Goal: Task Accomplishment & Management: Use online tool/utility

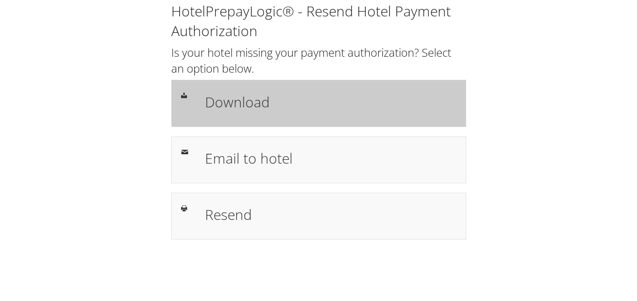
click at [289, 101] on h1 "Download" at bounding box center [330, 101] width 251 height 21
drag, startPoint x: 221, startPoint y: 104, endPoint x: 232, endPoint y: 114, distance: 14.9
click at [221, 104] on h1 "Download" at bounding box center [330, 101] width 251 height 21
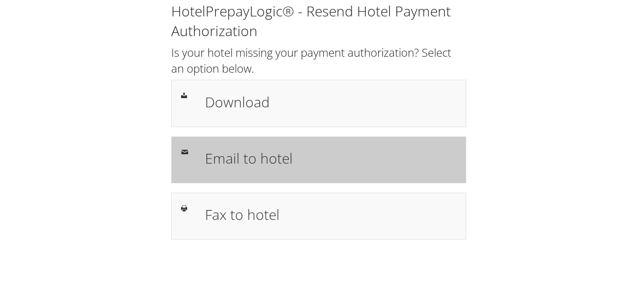
click at [281, 162] on h1 "Email to hotel" at bounding box center [330, 158] width 251 height 21
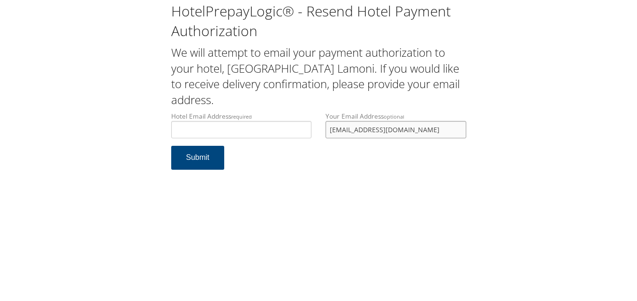
click at [429, 126] on input "[EMAIL_ADDRESS][DOMAIN_NAME]" at bounding box center [396, 129] width 141 height 17
drag, startPoint x: 413, startPoint y: 129, endPoint x: 277, endPoint y: 127, distance: 136.1
click at [277, 127] on div "Hotel Email Address required Hotel email address is required Your Email Address…" at bounding box center [318, 129] width 309 height 34
click at [243, 127] on input "Hotel Email Address required" at bounding box center [241, 129] width 141 height 17
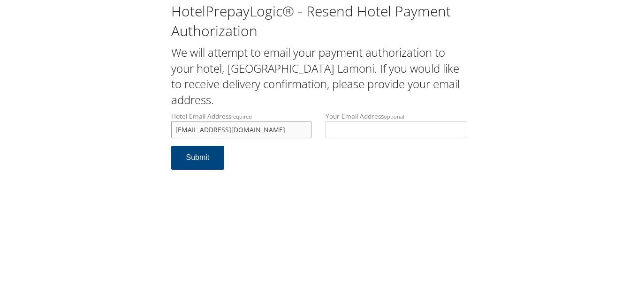
type input "[EMAIL_ADDRESS][DOMAIN_NAME]"
drag, startPoint x: 313, startPoint y: 177, endPoint x: 285, endPoint y: 135, distance: 51.4
click at [313, 177] on form "Hotel Email Address required [EMAIL_ADDRESS][DOMAIN_NAME] Hotel email address i…" at bounding box center [318, 146] width 295 height 68
drag, startPoint x: 253, startPoint y: 129, endPoint x: 165, endPoint y: 125, distance: 88.3
click at [165, 125] on div "Hotel Email Address required [EMAIL_ADDRESS][DOMAIN_NAME] Hotel email address i…" at bounding box center [241, 129] width 155 height 34
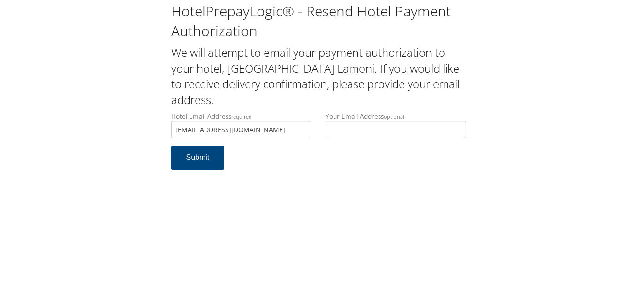
click at [353, 164] on form "Hotel Email Address required [EMAIL_ADDRESS][DOMAIN_NAME] Hotel email address i…" at bounding box center [318, 146] width 295 height 68
click at [192, 157] on button "Submit" at bounding box center [197, 158] width 53 height 24
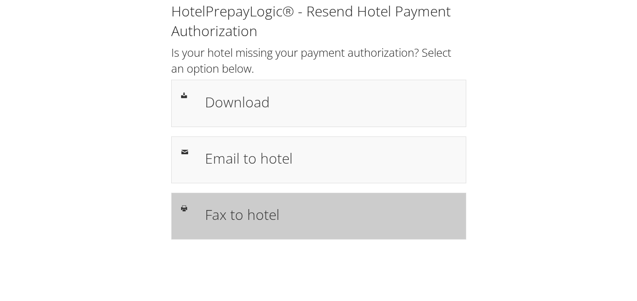
click at [261, 216] on h1 "Fax to hotel" at bounding box center [330, 214] width 251 height 21
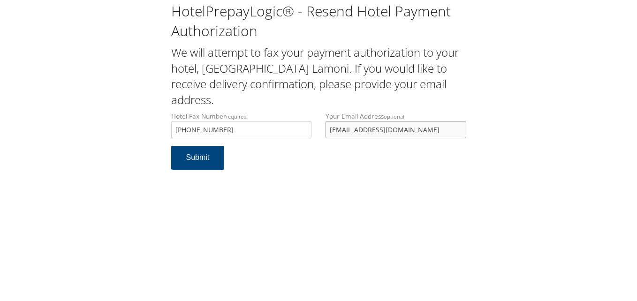
drag, startPoint x: 425, startPoint y: 114, endPoint x: 304, endPoint y: 115, distance: 120.6
click at [304, 115] on div "Hotel Fax Number required +1 (641) 784-4001 Hotel fax number is required Your E…" at bounding box center [318, 129] width 309 height 34
click at [282, 160] on form "Hotel Fax Number required +1 (641) 784-4001 Hotel fax number is required Your E…" at bounding box center [318, 146] width 295 height 68
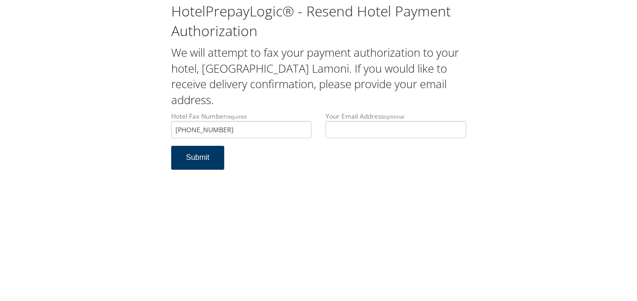
click at [200, 146] on button "Submit" at bounding box center [197, 158] width 53 height 24
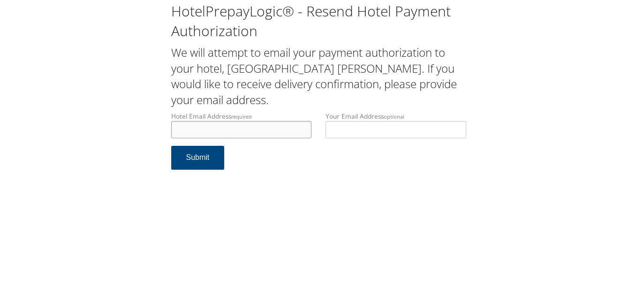
click at [252, 130] on input "Hotel Email Address required" at bounding box center [241, 129] width 141 height 17
click at [199, 127] on input "[EMAIL_ADDRESS][DOMAIN_NAME]" at bounding box center [241, 129] width 141 height 17
drag, startPoint x: 192, startPoint y: 128, endPoint x: 120, endPoint y: 128, distance: 71.8
click at [120, 128] on div "HotelPrepayLogic® - Resend Hotel Payment Authorization We will attempt to email…" at bounding box center [318, 89] width 618 height 179
type input "hikyle@hwhampton.com"
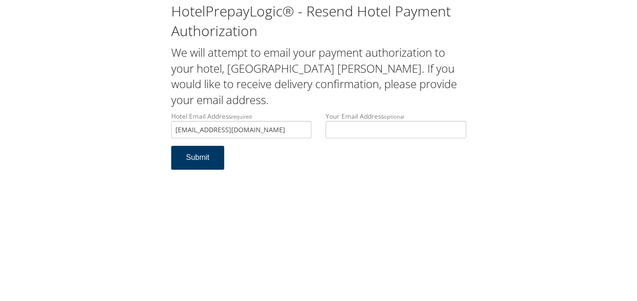
click at [200, 153] on button "Submit" at bounding box center [197, 158] width 53 height 24
drag, startPoint x: 139, startPoint y: 131, endPoint x: 95, endPoint y: 133, distance: 44.6
click at [98, 131] on div "HotelPrepayLogic® - Resend Hotel Payment Authorization We will attempt to email…" at bounding box center [318, 89] width 618 height 179
paste input "swhm"
type input "hikyle@swhm.com"
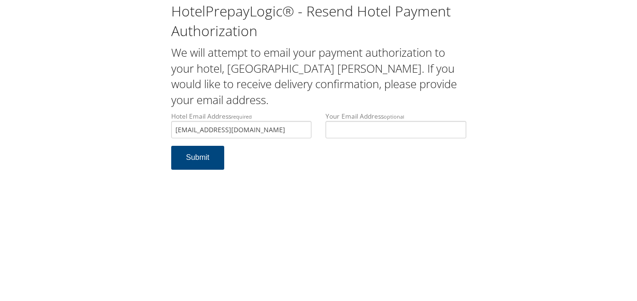
click at [273, 168] on form "Hotel Email Address required hikyle@swhm.com Hotel email address is required Yo…" at bounding box center [318, 146] width 295 height 68
click at [202, 157] on button "Submit" at bounding box center [197, 158] width 53 height 24
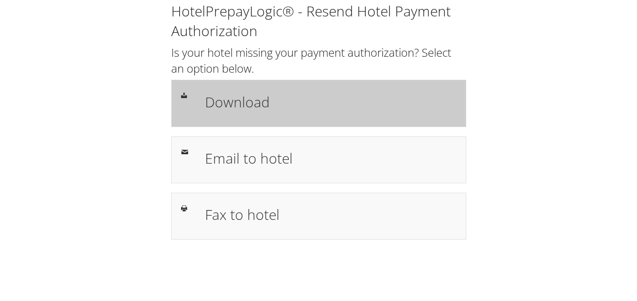
click at [246, 109] on h1 "Download" at bounding box center [330, 101] width 251 height 21
